Goal: Task Accomplishment & Management: Complete application form

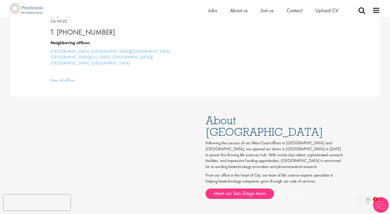
scroll to position [154, 0]
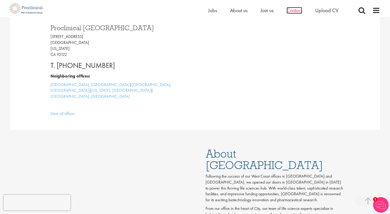
click at [288, 10] on span "Contact" at bounding box center [294, 10] width 16 height 7
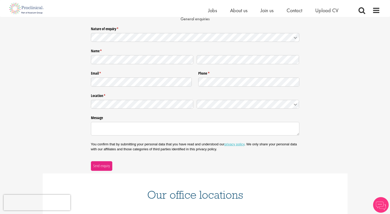
scroll to position [55, 0]
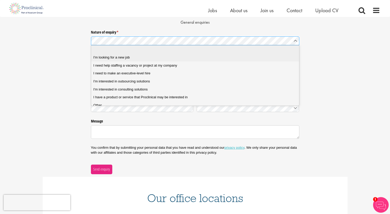
click at [139, 60] on job "I'm looking for a new job" at bounding box center [197, 58] width 212 height 8
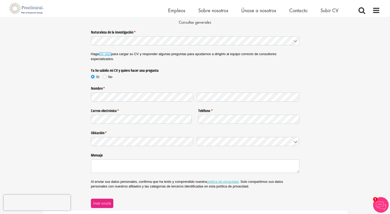
click at [105, 55] on font "clic aquí" at bounding box center [105, 54] width 12 height 4
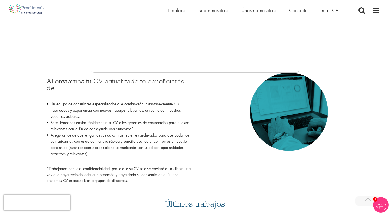
scroll to position [190, 0]
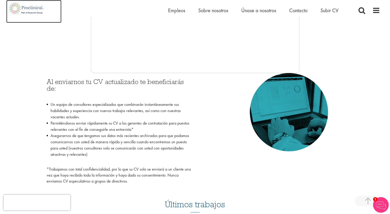
click at [27, 10] on img at bounding box center [26, 8] width 41 height 17
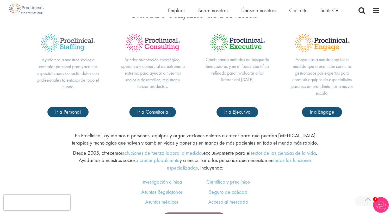
scroll to position [242, 0]
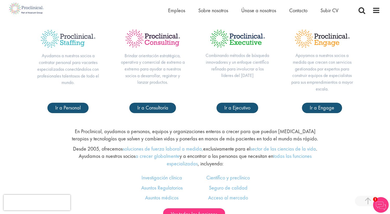
click at [71, 113] on div "Nuestro conjunto de servicios Ayudamos a nuestros socios a contratar personal p…" at bounding box center [195, 57] width 390 height 134
click at [70, 108] on font "Ir a Personal" at bounding box center [68, 107] width 26 height 7
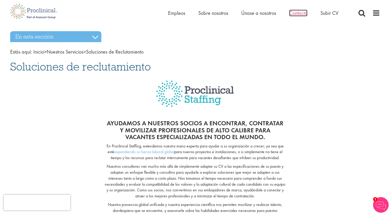
click at [297, 14] on font "Contacto" at bounding box center [298, 13] width 18 height 7
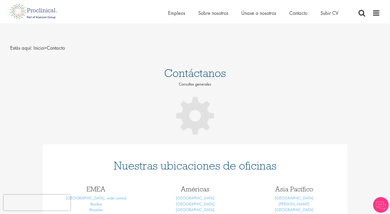
click at [331, 16] on li "Subir CV" at bounding box center [329, 13] width 18 height 8
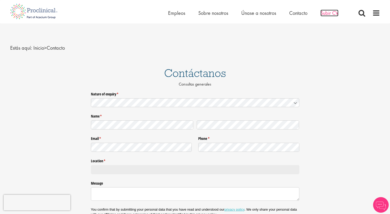
click at [327, 14] on font "Subir CV" at bounding box center [329, 13] width 18 height 7
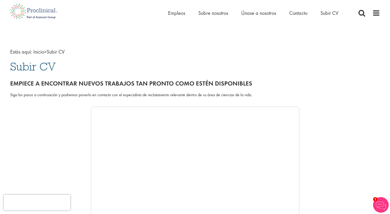
click at [328, 9] on li "Subir CV" at bounding box center [329, 13] width 18 height 8
click at [327, 12] on font "Subir CV" at bounding box center [329, 13] width 18 height 7
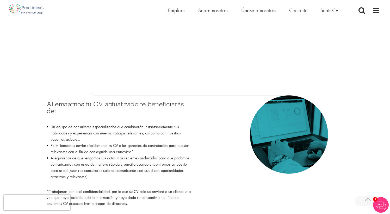
scroll to position [155, 0]
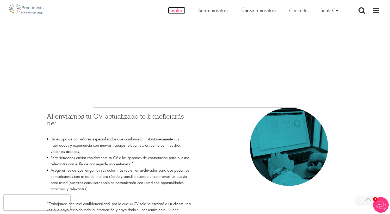
click at [173, 9] on font "Empleos" at bounding box center [176, 10] width 17 height 7
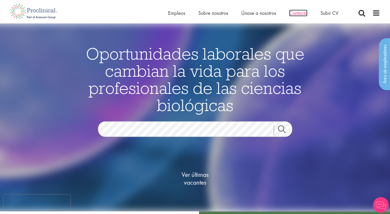
click at [299, 14] on font "Contacto" at bounding box center [298, 13] width 18 height 7
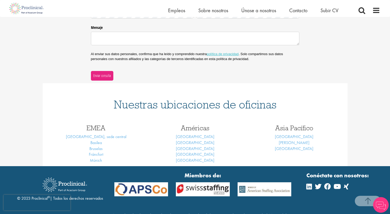
scroll to position [177, 0]
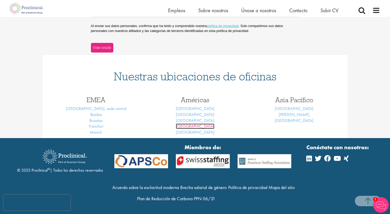
click at [193, 125] on font "San Diego" at bounding box center [195, 126] width 39 height 5
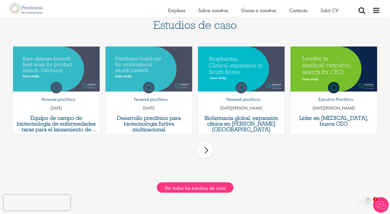
scroll to position [514, 0]
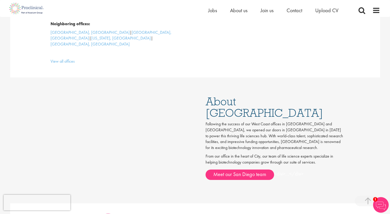
scroll to position [207, 0]
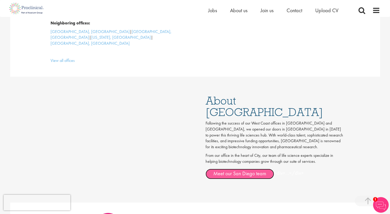
click at [225, 169] on link "Meet our San Diego team" at bounding box center [239, 174] width 68 height 10
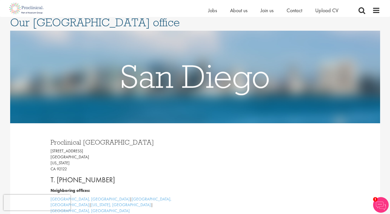
scroll to position [0, 0]
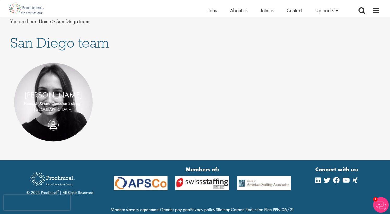
scroll to position [58, 0]
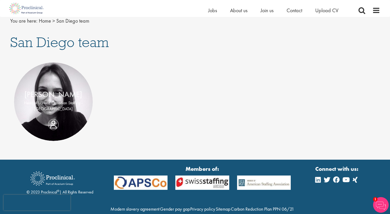
click at [35, 105] on p "Head of US and Canadian Staffing - [GEOGRAPHIC_DATA]" at bounding box center [53, 106] width 68 height 12
click at [55, 115] on div "[PERSON_NAME] Head of US and [DEMOGRAPHIC_DATA] Staffing - [GEOGRAPHIC_DATA]" at bounding box center [53, 102] width 79 height 26
click at [52, 115] on div "[PERSON_NAME] Head of US and [DEMOGRAPHIC_DATA] Staffing - [GEOGRAPHIC_DATA]" at bounding box center [53, 102] width 79 height 26
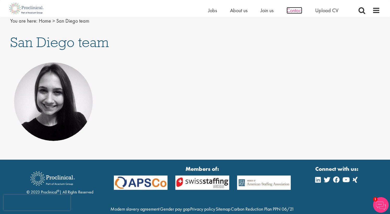
click at [294, 10] on span "Contact" at bounding box center [294, 10] width 16 height 7
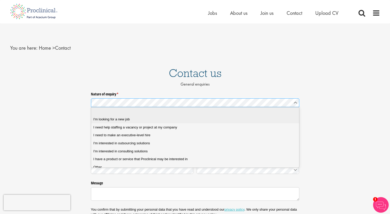
click at [111, 119] on span "I'm looking for a new job" at bounding box center [111, 119] width 36 height 5
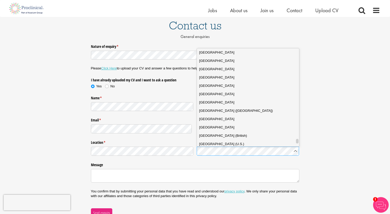
scroll to position [1844, 0]
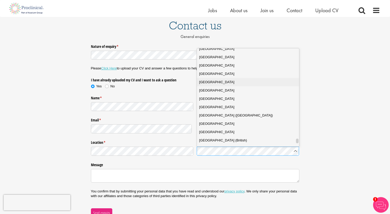
click at [210, 83] on span "United States" at bounding box center [216, 82] width 35 height 5
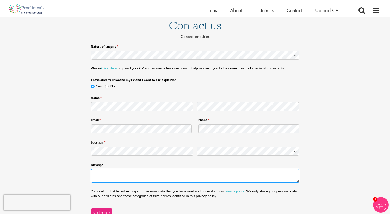
click at [140, 177] on textarea "Message" at bounding box center [195, 176] width 208 height 14
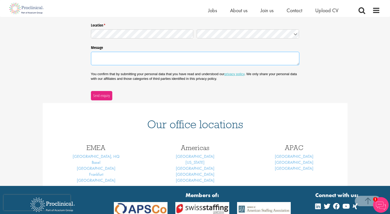
scroll to position [160, 0]
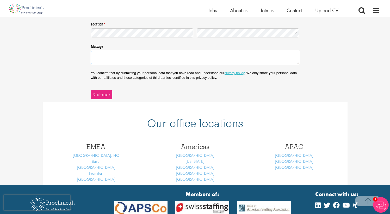
click at [103, 61] on textarea "Message" at bounding box center [195, 58] width 208 height 14
paste textarea "Hello, my name is Fabiana Vargas. I tried uploading my resume on the Proclinica…"
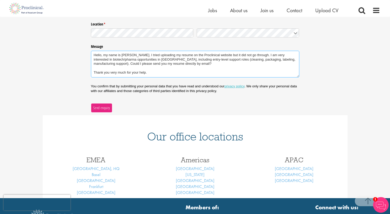
type textarea "Hello, my name is Fabiana Vargas. I tried uploading my resume on the Proclinica…"
click at [97, 108] on span "Send enquiry" at bounding box center [101, 108] width 17 height 6
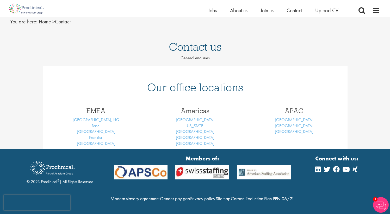
scroll to position [31, 0]
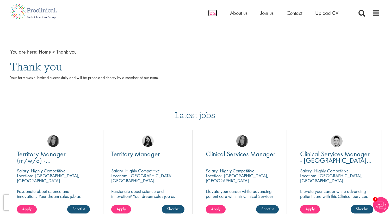
click at [209, 12] on span "Jobs" at bounding box center [212, 13] width 9 height 7
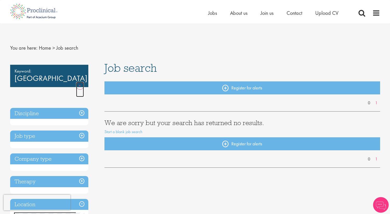
click at [78, 82] on link "Remove" at bounding box center [80, 89] width 8 height 15
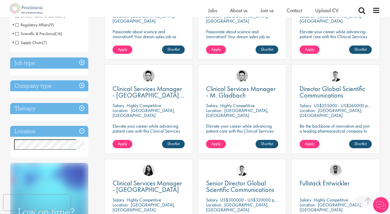
scroll to position [149, 0]
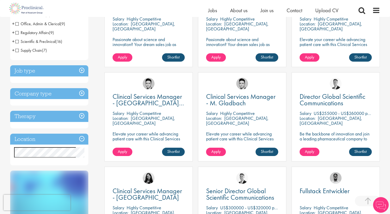
scroll to position [209, 0]
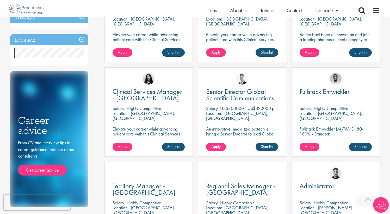
scroll to position [223, 0]
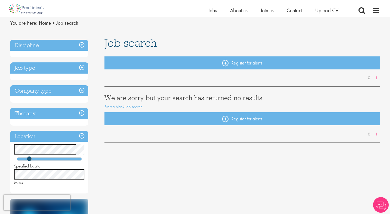
scroll to position [36, 0]
